Goal: Navigation & Orientation: Go to known website

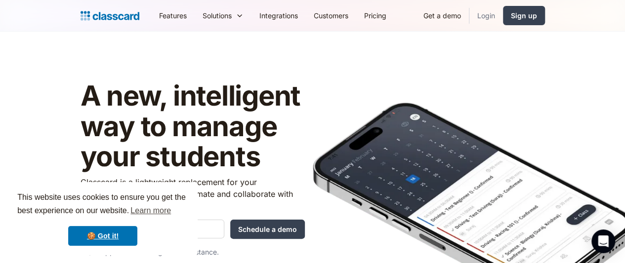
click at [503, 18] on link "Login" at bounding box center [486, 15] width 34 height 22
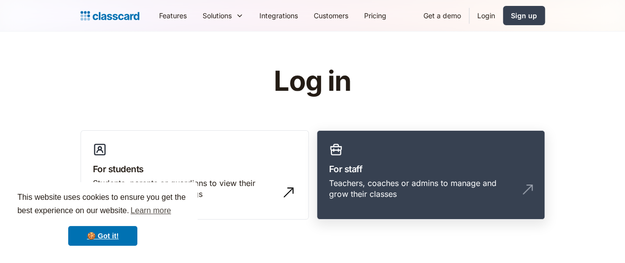
click at [431, 160] on link "For staff Teachers, coaches or admins to manage and grow their classes" at bounding box center [431, 175] width 228 height 90
